Goal: Information Seeking & Learning: Learn about a topic

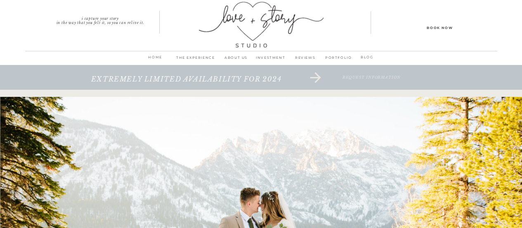
click at [340, 57] on p "PORTFOLIO" at bounding box center [339, 60] width 32 height 12
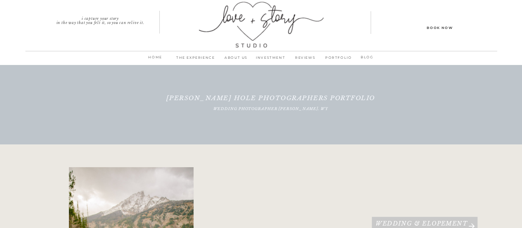
click at [267, 60] on p "INVESTMENT" at bounding box center [271, 60] width 35 height 12
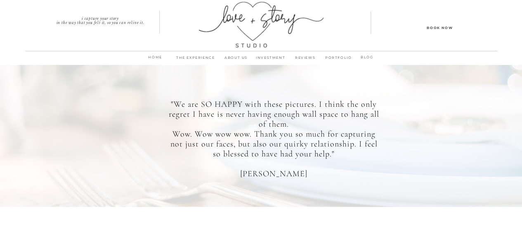
click at [368, 57] on p "BLOG" at bounding box center [367, 58] width 22 height 8
